Goal: Task Accomplishment & Management: Manage account settings

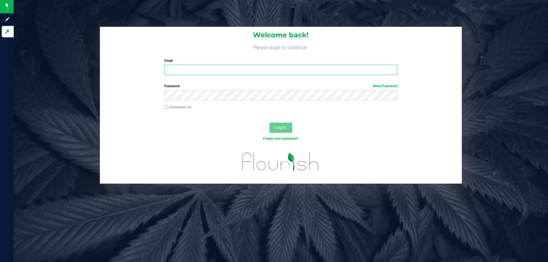
click at [278, 65] on input "Email" at bounding box center [280, 70] width 233 height 10
type input "[EMAIL_ADDRESS][DOMAIN_NAME]"
click at [270, 123] on button "Log In" at bounding box center [281, 128] width 23 height 10
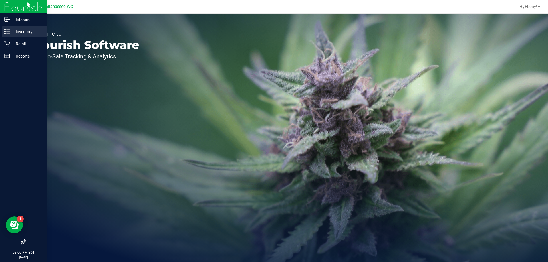
click at [33, 32] on p "Inventory" at bounding box center [27, 31] width 34 height 7
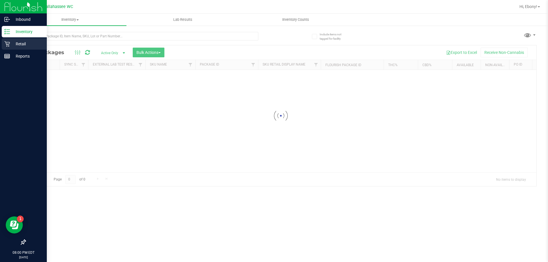
click at [25, 42] on p "Retail" at bounding box center [27, 44] width 34 height 7
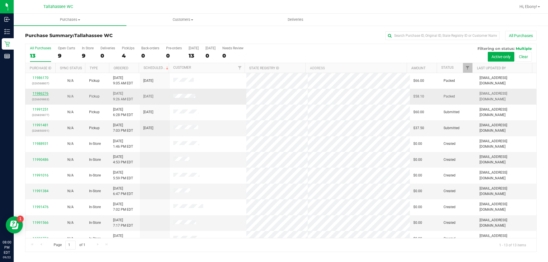
click at [39, 93] on link "11986276" at bounding box center [41, 94] width 16 height 4
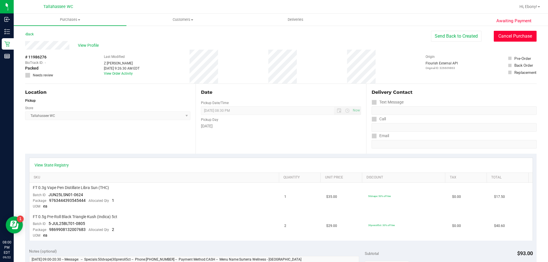
click at [498, 35] on button "Cancel Purchase" at bounding box center [515, 36] width 43 height 11
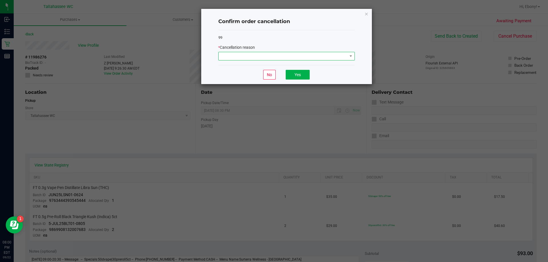
click at [307, 54] on span at bounding box center [283, 56] width 129 height 8
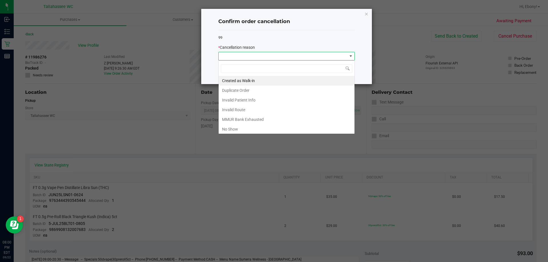
scroll to position [9, 136]
click at [232, 131] on li "No Show" at bounding box center [287, 130] width 136 height 10
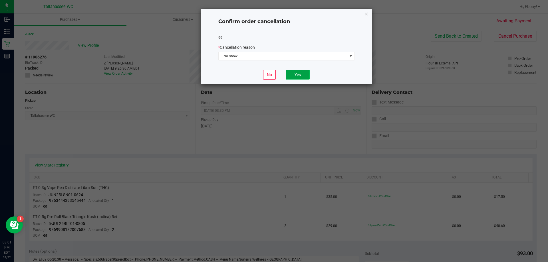
click at [298, 74] on button "Yes" at bounding box center [298, 75] width 24 height 10
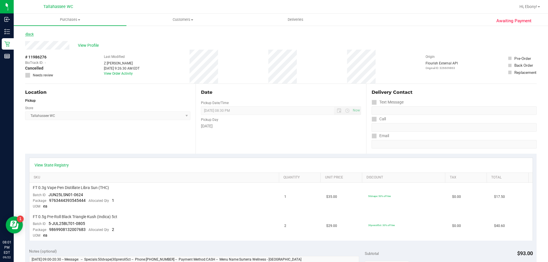
click at [29, 33] on link "Back" at bounding box center [29, 34] width 9 height 4
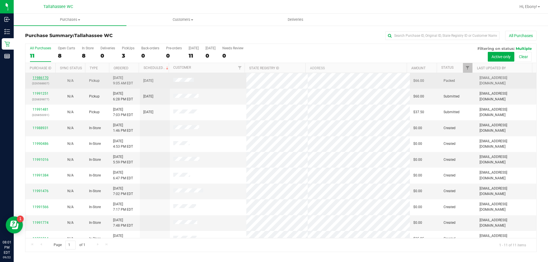
click at [43, 79] on link "11986170" at bounding box center [41, 78] width 16 height 4
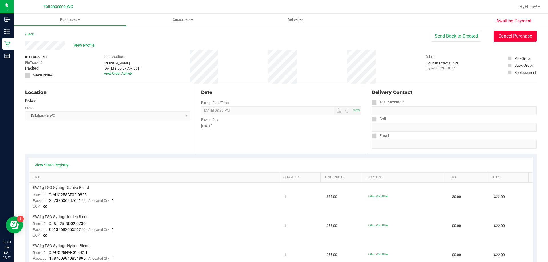
click at [503, 37] on button "Cancel Purchase" at bounding box center [515, 36] width 43 height 11
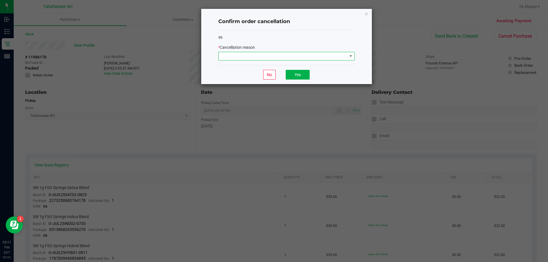
click at [260, 55] on span at bounding box center [283, 56] width 129 height 8
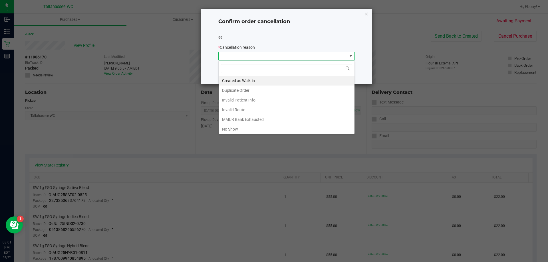
scroll to position [9, 136]
click at [244, 130] on li "No Show" at bounding box center [287, 130] width 136 height 10
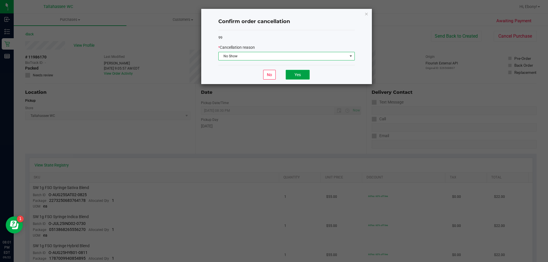
click at [308, 77] on button "Yes" at bounding box center [298, 75] width 24 height 10
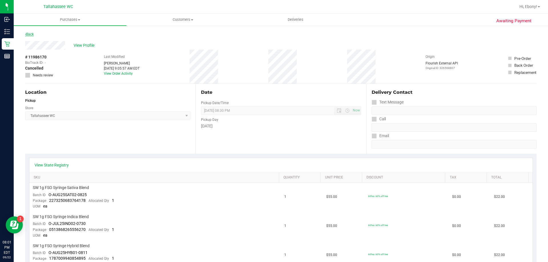
click at [32, 33] on link "Back" at bounding box center [29, 34] width 9 height 4
